Goal: Navigation & Orientation: Find specific page/section

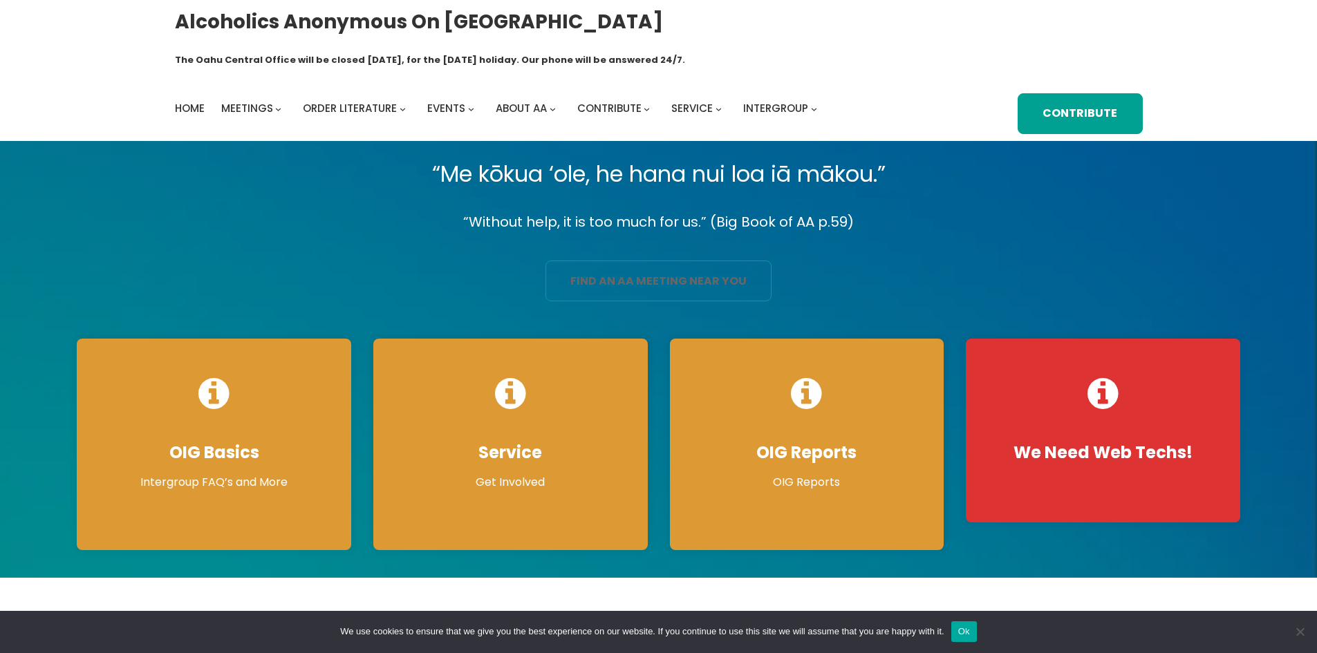
click at [667, 261] on link "find an aa meeting near you" at bounding box center [659, 281] width 226 height 41
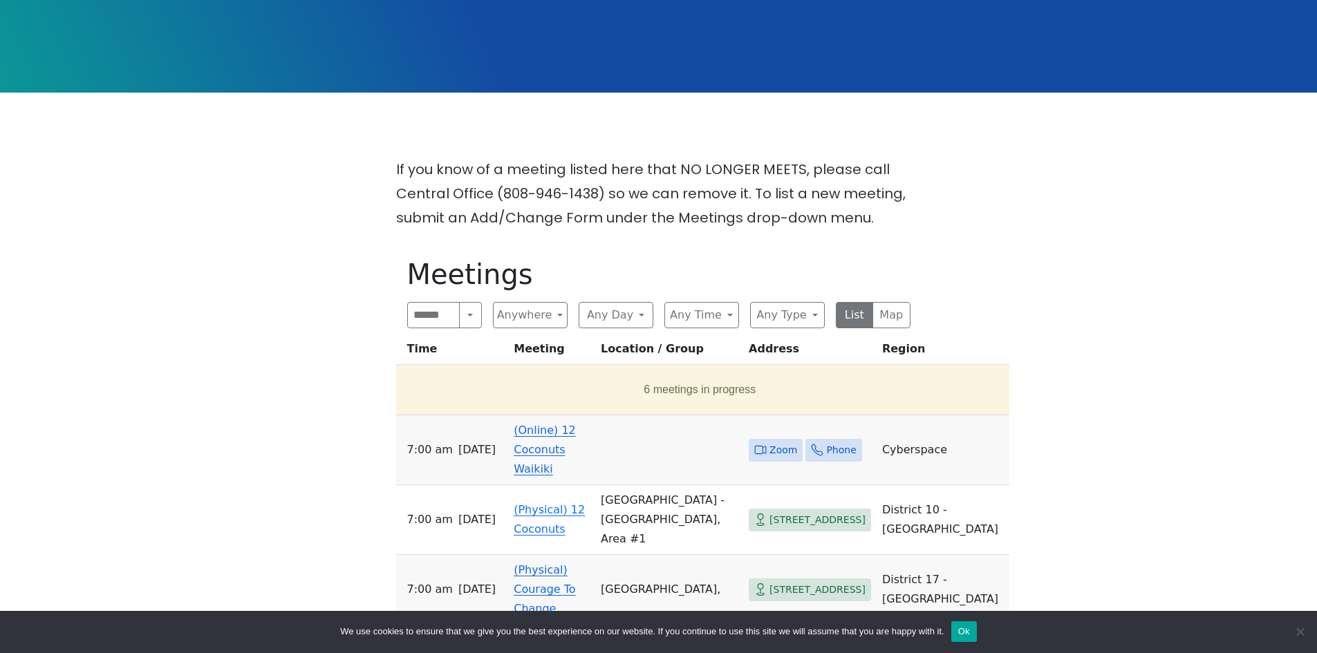
click at [557, 424] on link "(Online) 12 Coconuts Waikiki" at bounding box center [545, 450] width 62 height 52
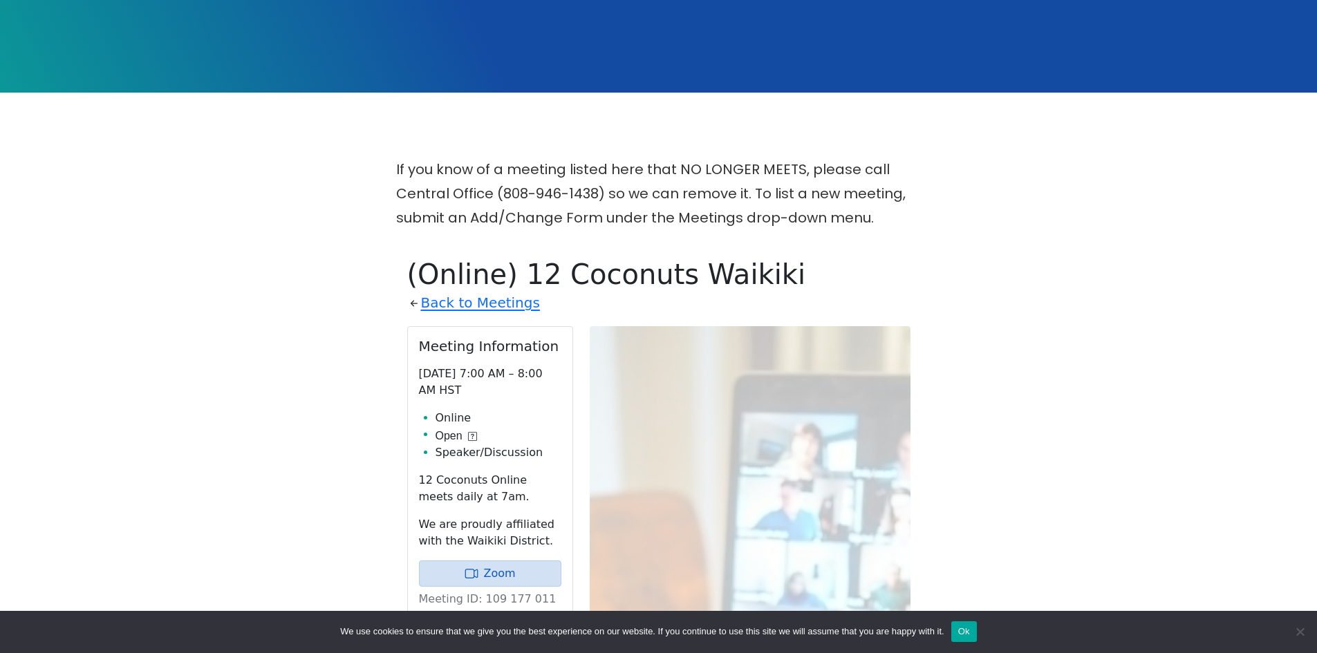
scroll to position [562, 0]
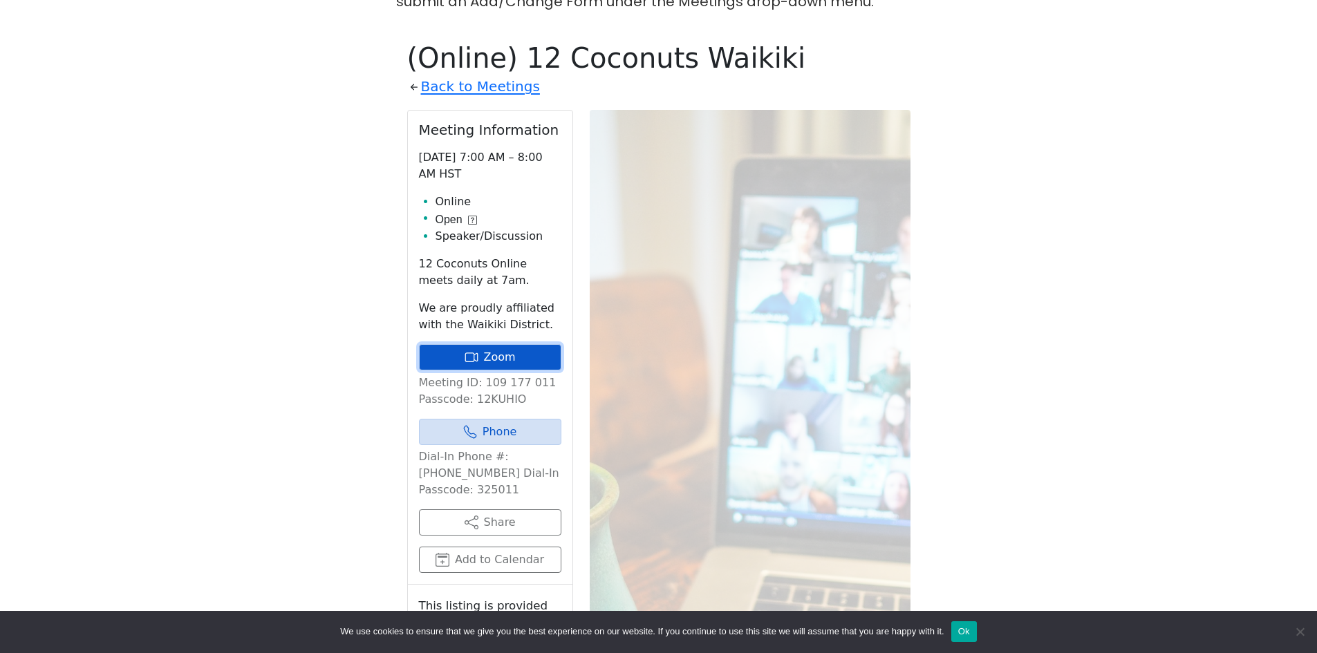
click at [519, 344] on link "Zoom" at bounding box center [490, 357] width 142 height 26
